Goal: Task Accomplishment & Management: Complete application form

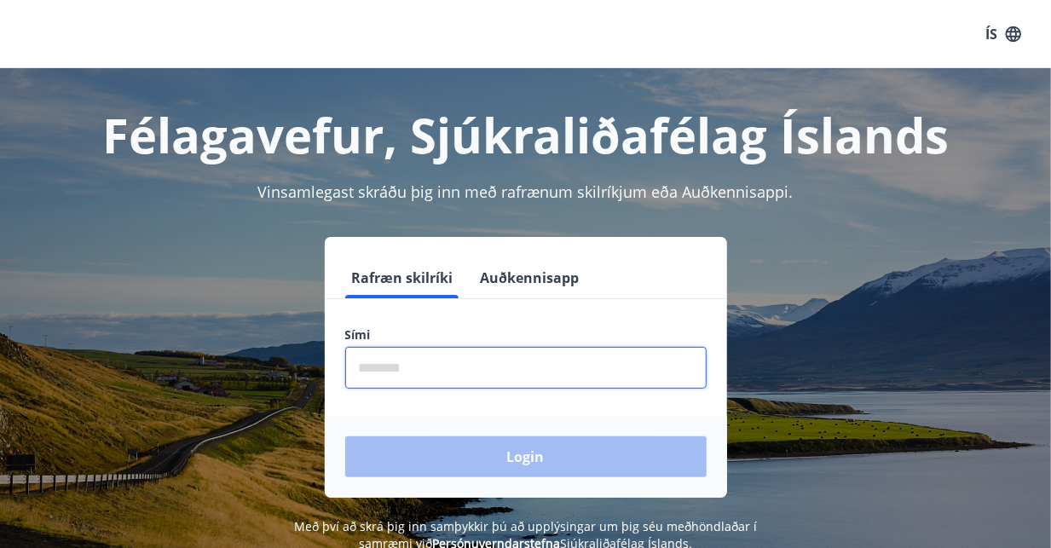
click at [421, 353] on input "phone" at bounding box center [526, 368] width 362 height 42
type input "********"
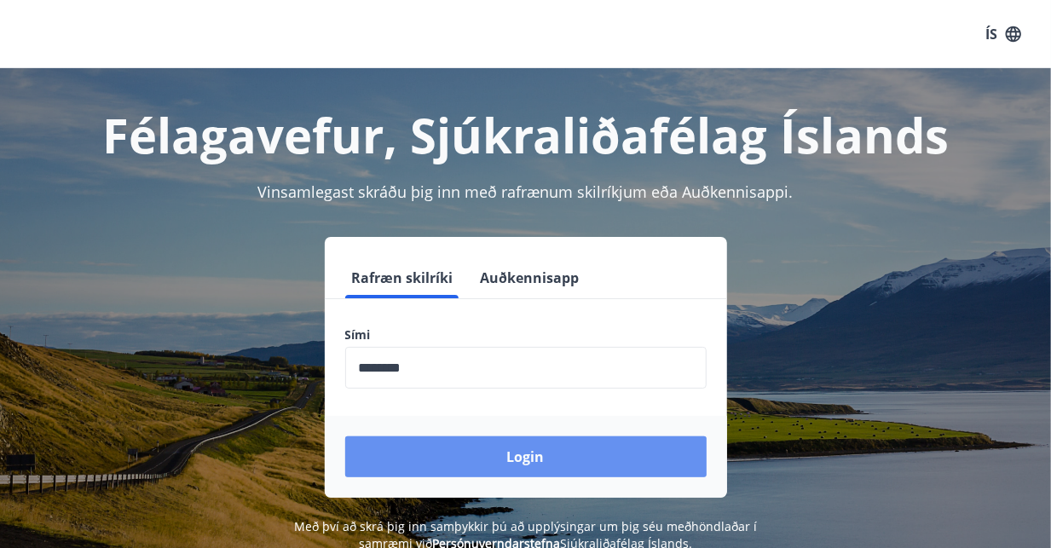
click at [493, 452] on button "Login" at bounding box center [526, 457] width 362 height 41
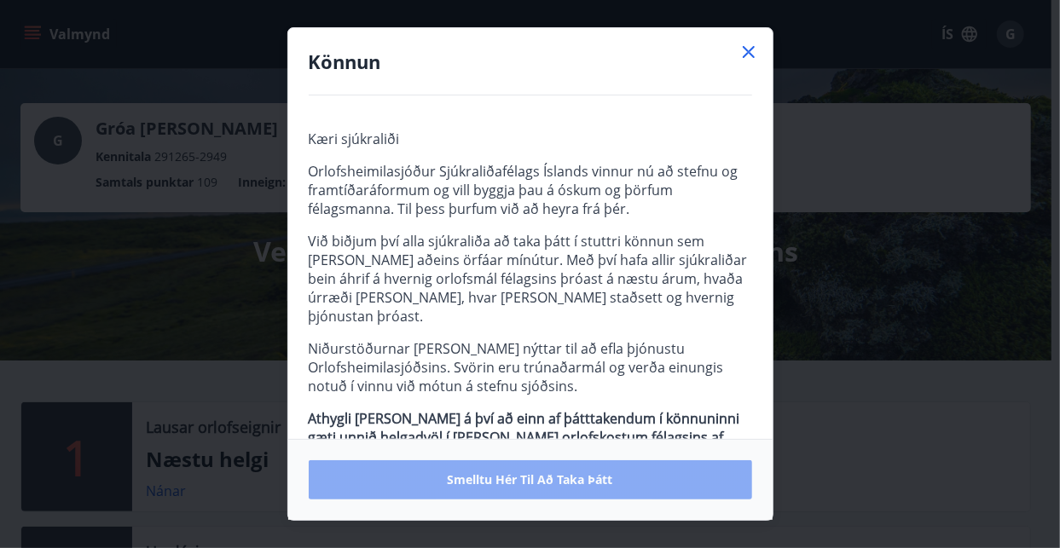
click at [518, 472] on span "Smelltu hér til að taka þátt" at bounding box center [530, 480] width 165 height 17
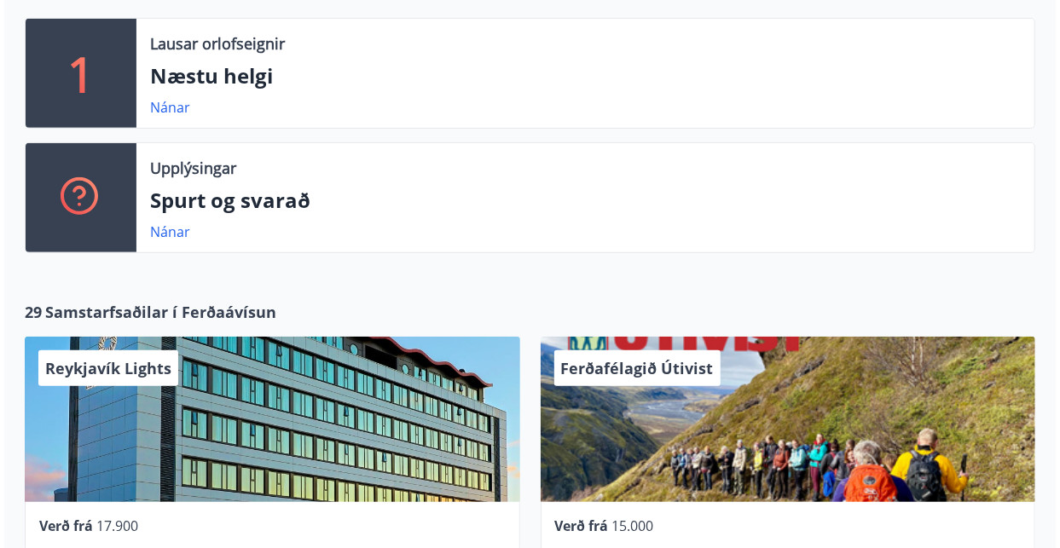
scroll to position [625, 0]
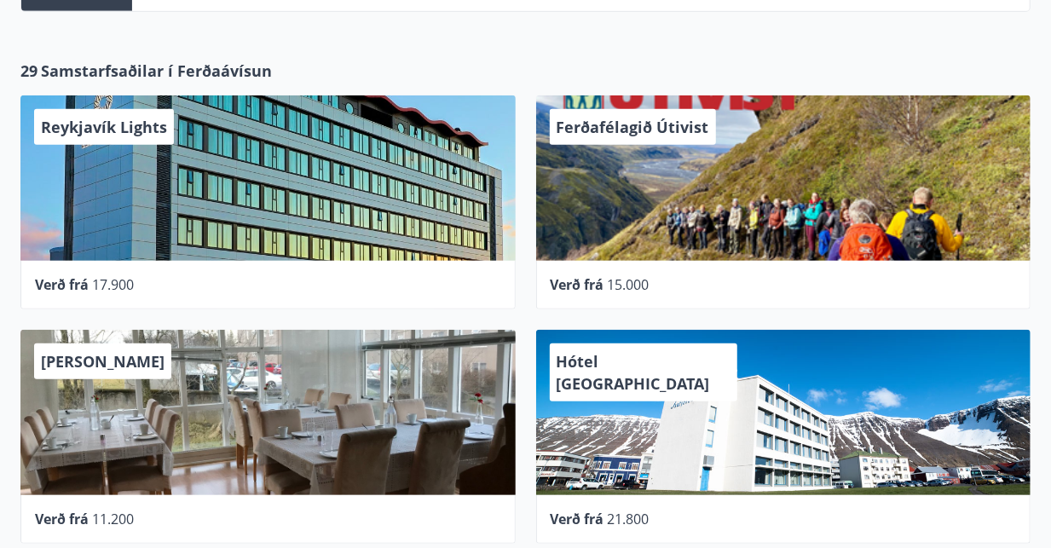
click at [591, 126] on span "Ferðafélagið Útivist" at bounding box center [633, 127] width 153 height 20
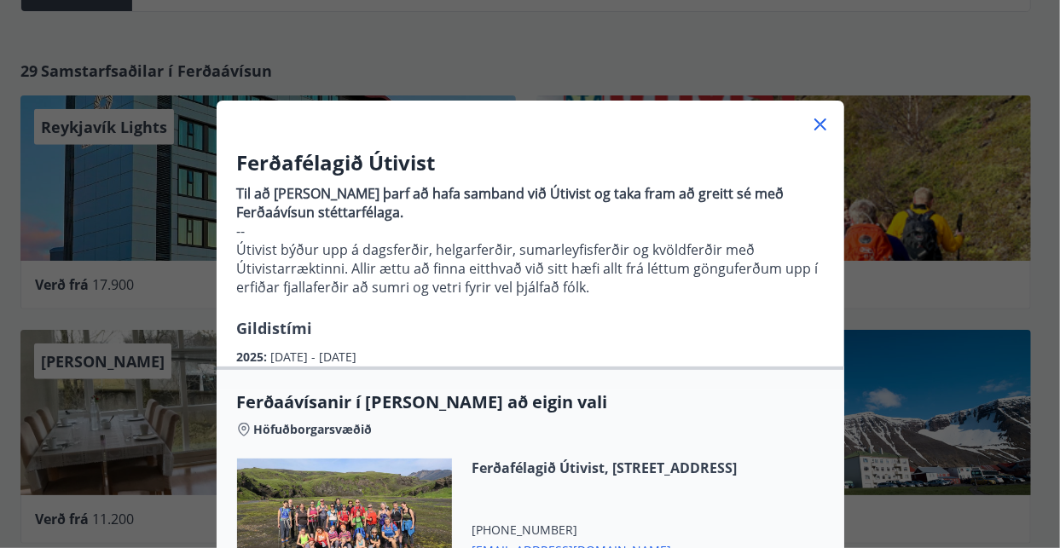
scroll to position [0, 0]
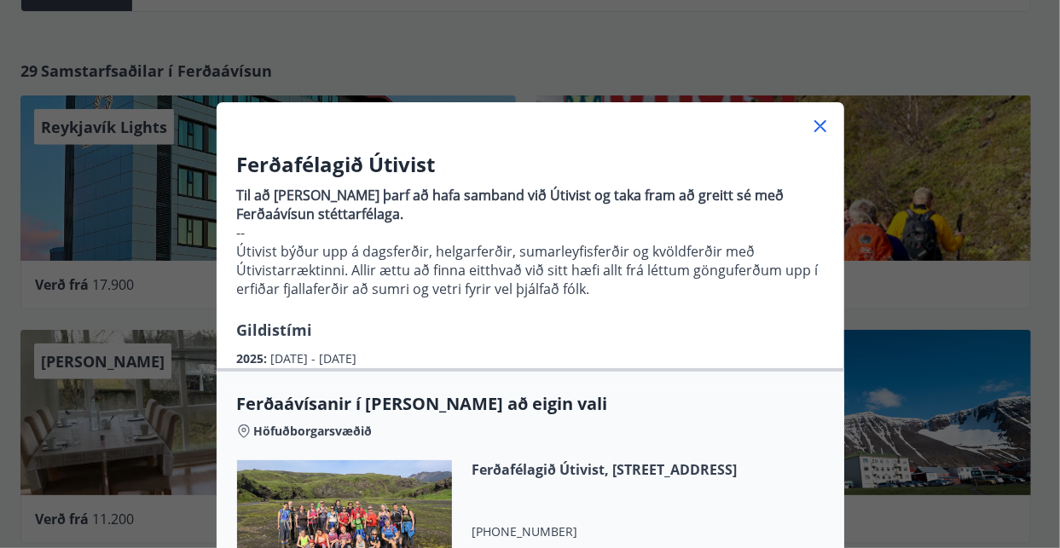
drag, startPoint x: 813, startPoint y: 121, endPoint x: 790, endPoint y: 148, distance: 35.7
click at [813, 121] on icon at bounding box center [820, 126] width 20 height 20
